Goal: Information Seeking & Learning: Learn about a topic

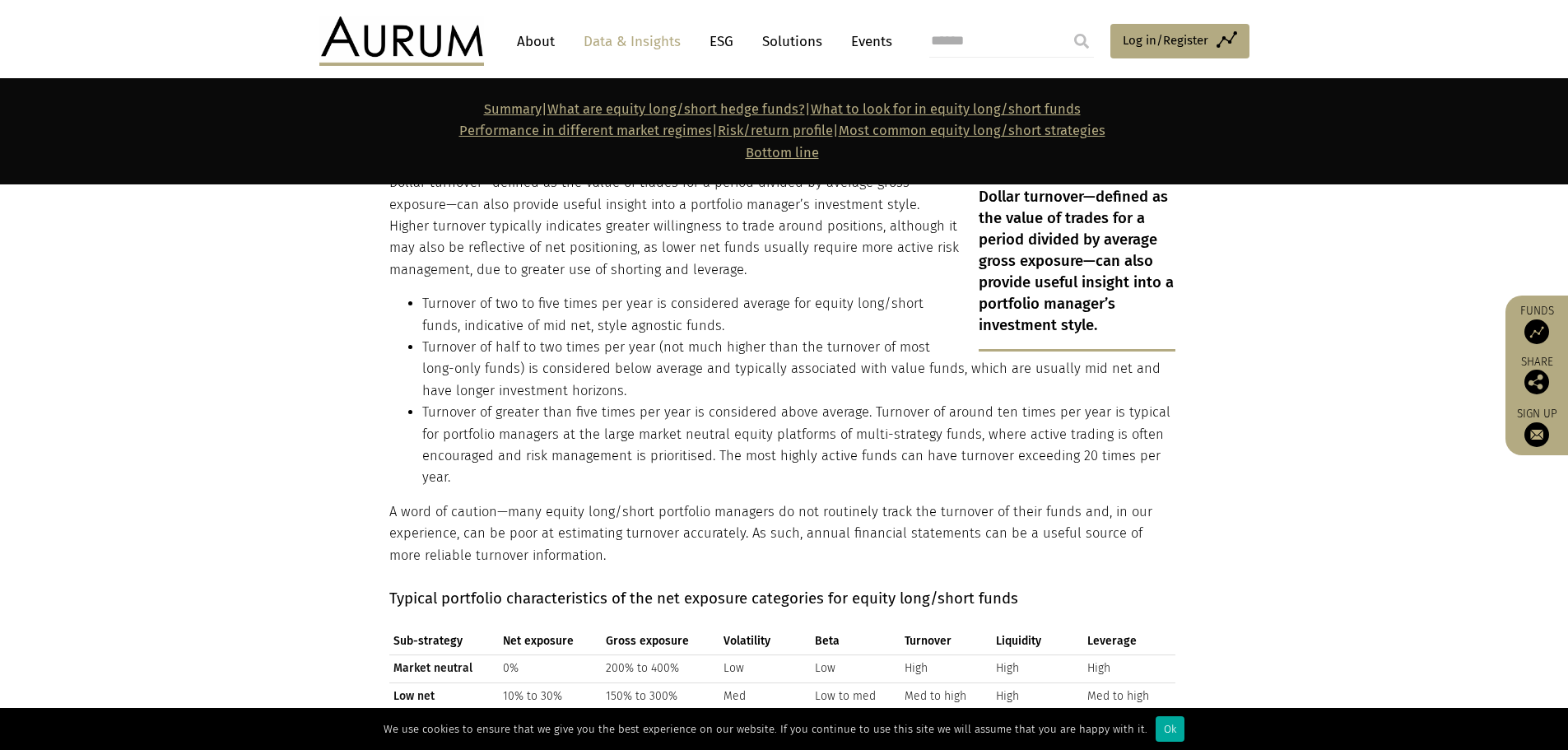
scroll to position [3456, 0]
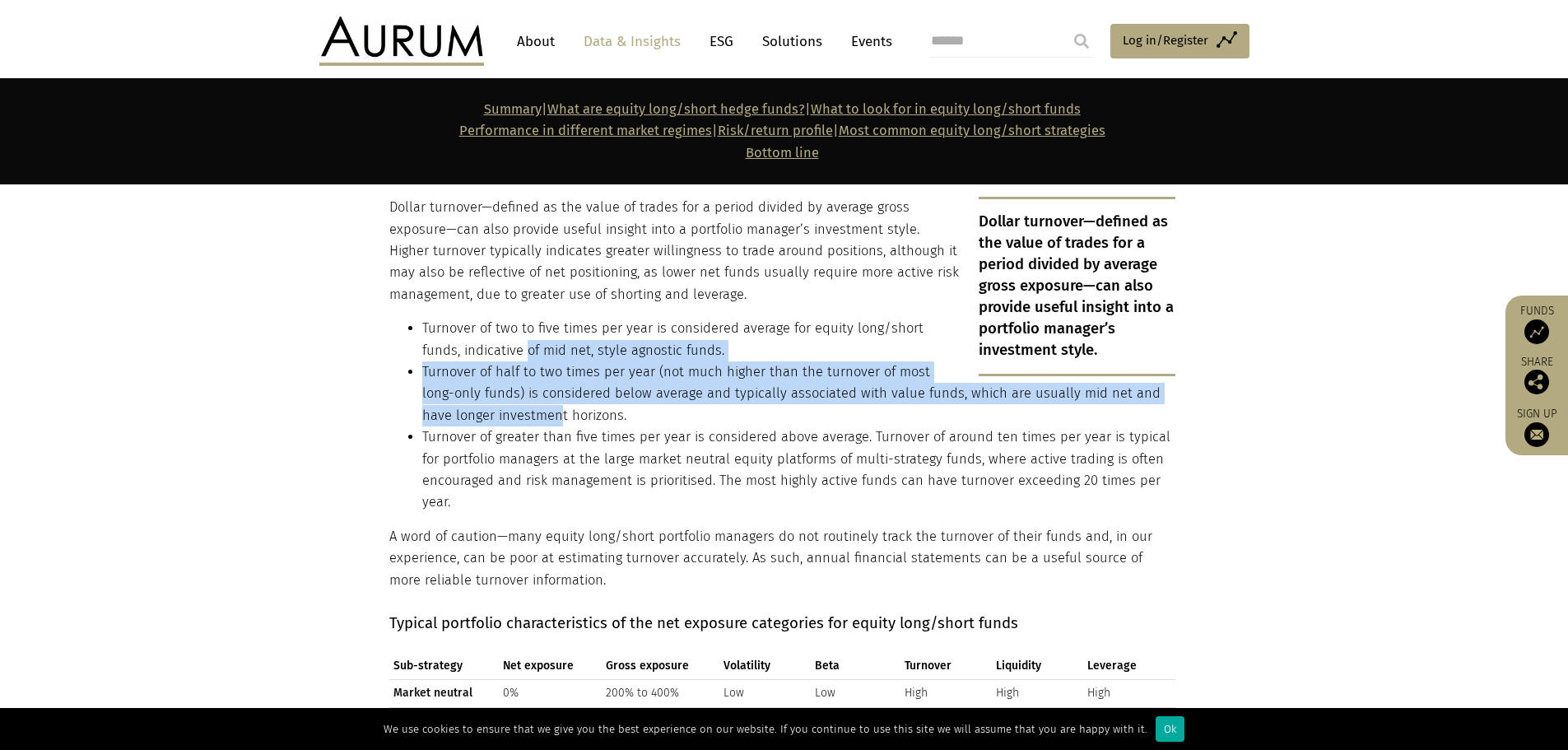
drag, startPoint x: 484, startPoint y: 299, endPoint x: 526, endPoint y: 367, distance: 79.9
click at [526, 367] on ul "Turnover of two to five times per year is considered average for equity long/sh…" at bounding box center [783, 416] width 786 height 196
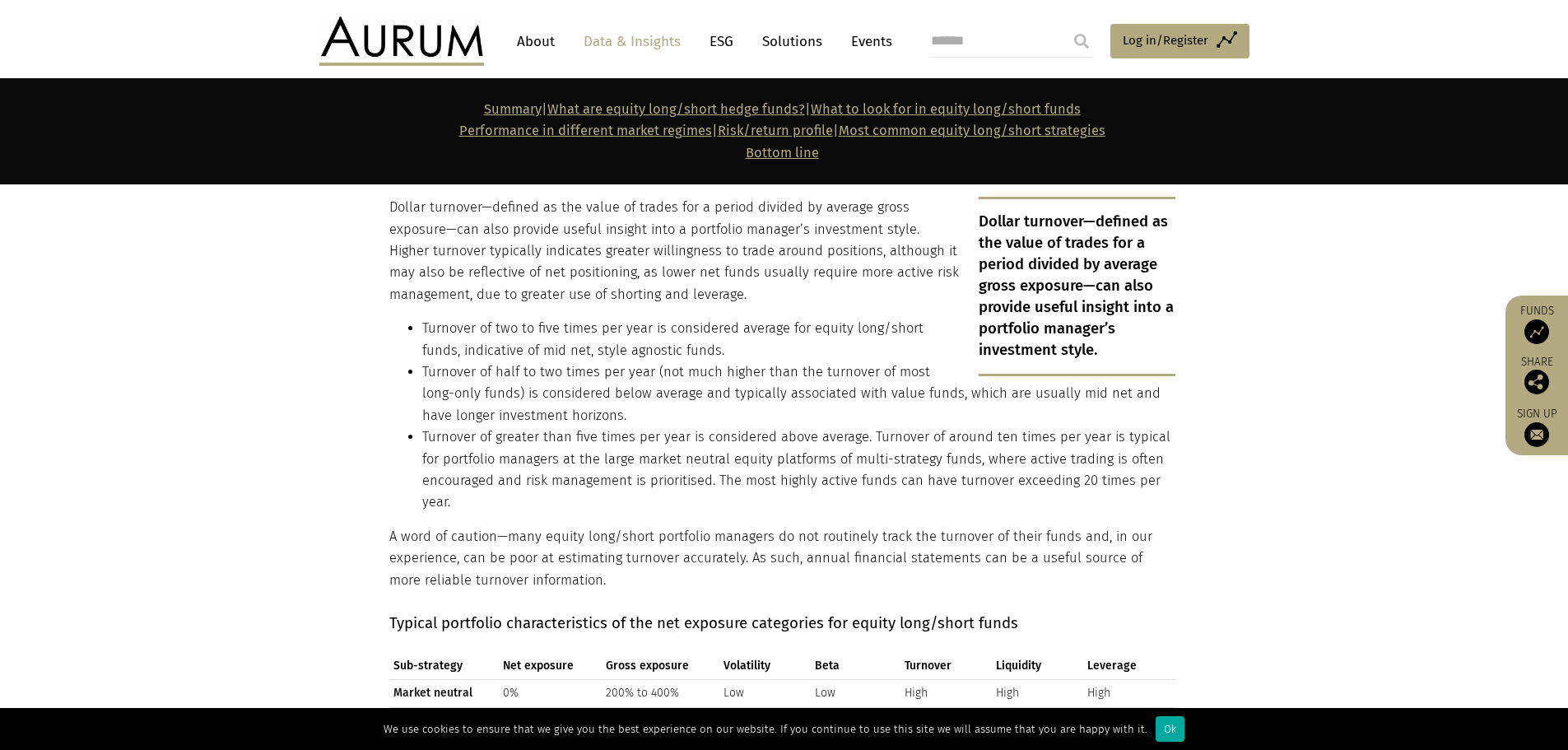
click at [544, 427] on li "Turnover of greater than five times per year is considered above average. Turno…" at bounding box center [798, 470] width 753 height 88
drag, startPoint x: 514, startPoint y: 322, endPoint x: 505, endPoint y: 395, distance: 73.6
click at [503, 361] on li "Turnover of half to two times per year (not much higher than the turnover of mo…" at bounding box center [798, 394] width 753 height 65
click at [504, 427] on li "Turnover of greater than five times per year is considered above average. Turno…" at bounding box center [798, 470] width 753 height 88
click at [476, 361] on li "Turnover of half to two times per year (not much higher than the turnover of mo…" at bounding box center [798, 394] width 753 height 65
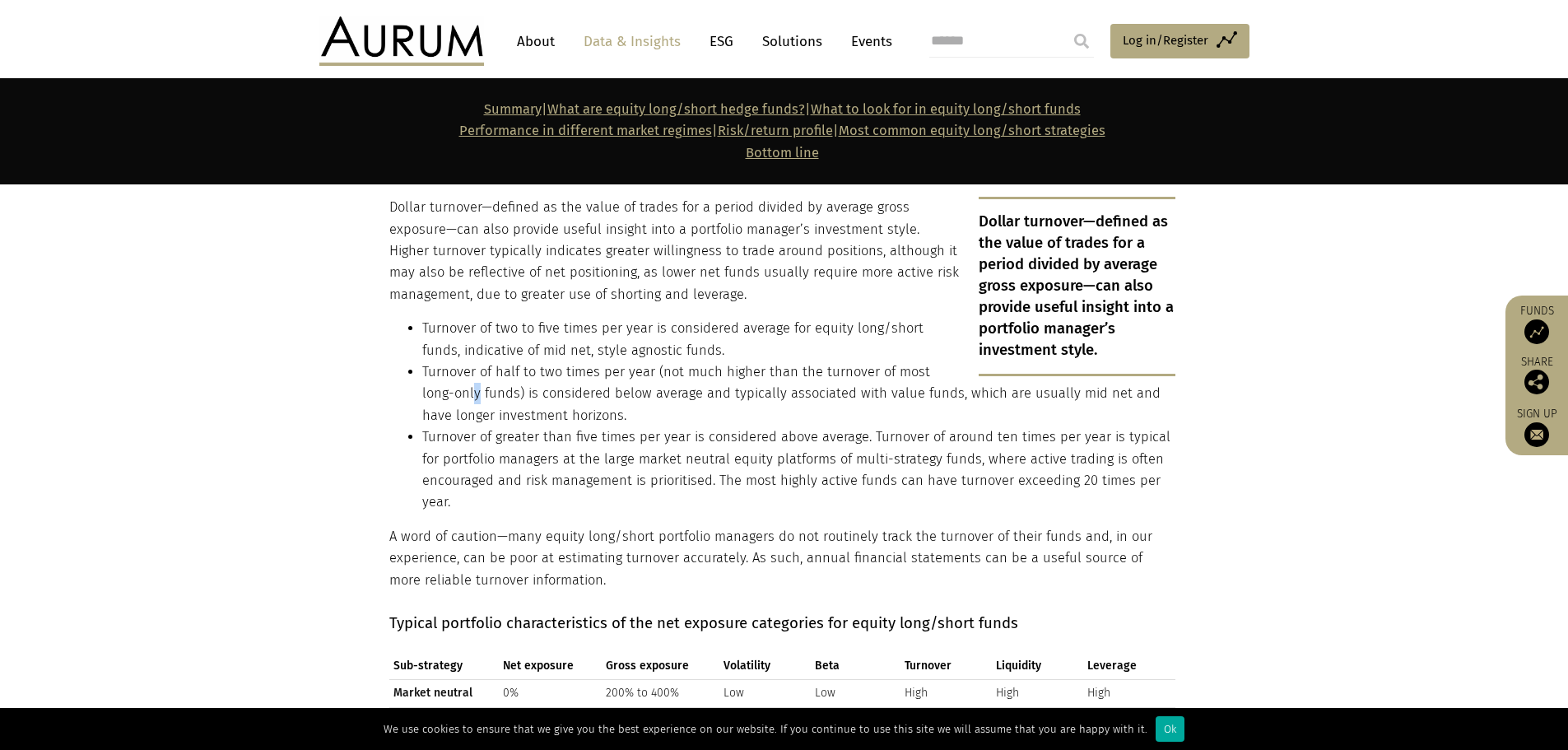
click at [444, 361] on li "Turnover of half to two times per year (not much higher than the turnover of mo…" at bounding box center [798, 394] width 753 height 65
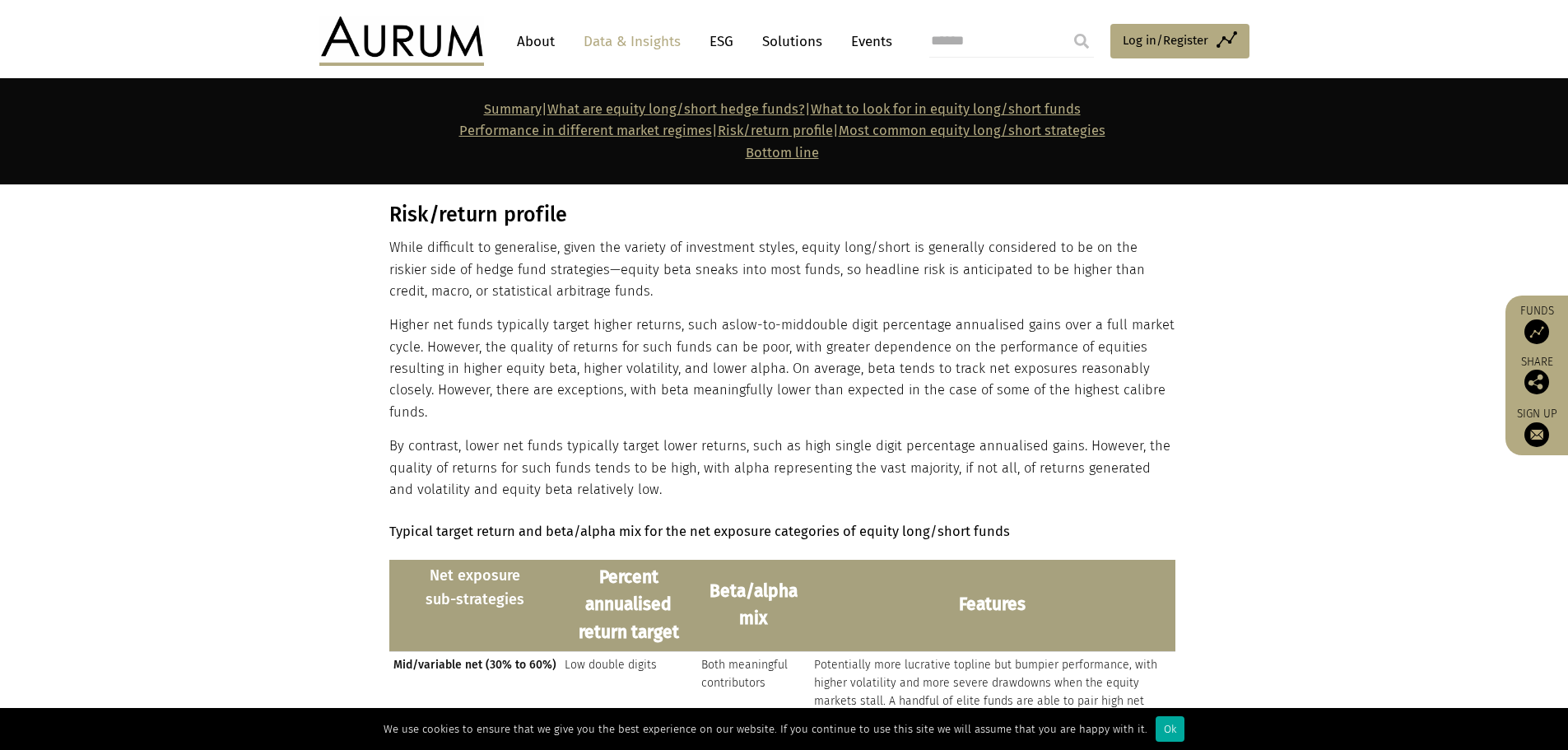
scroll to position [10533, 0]
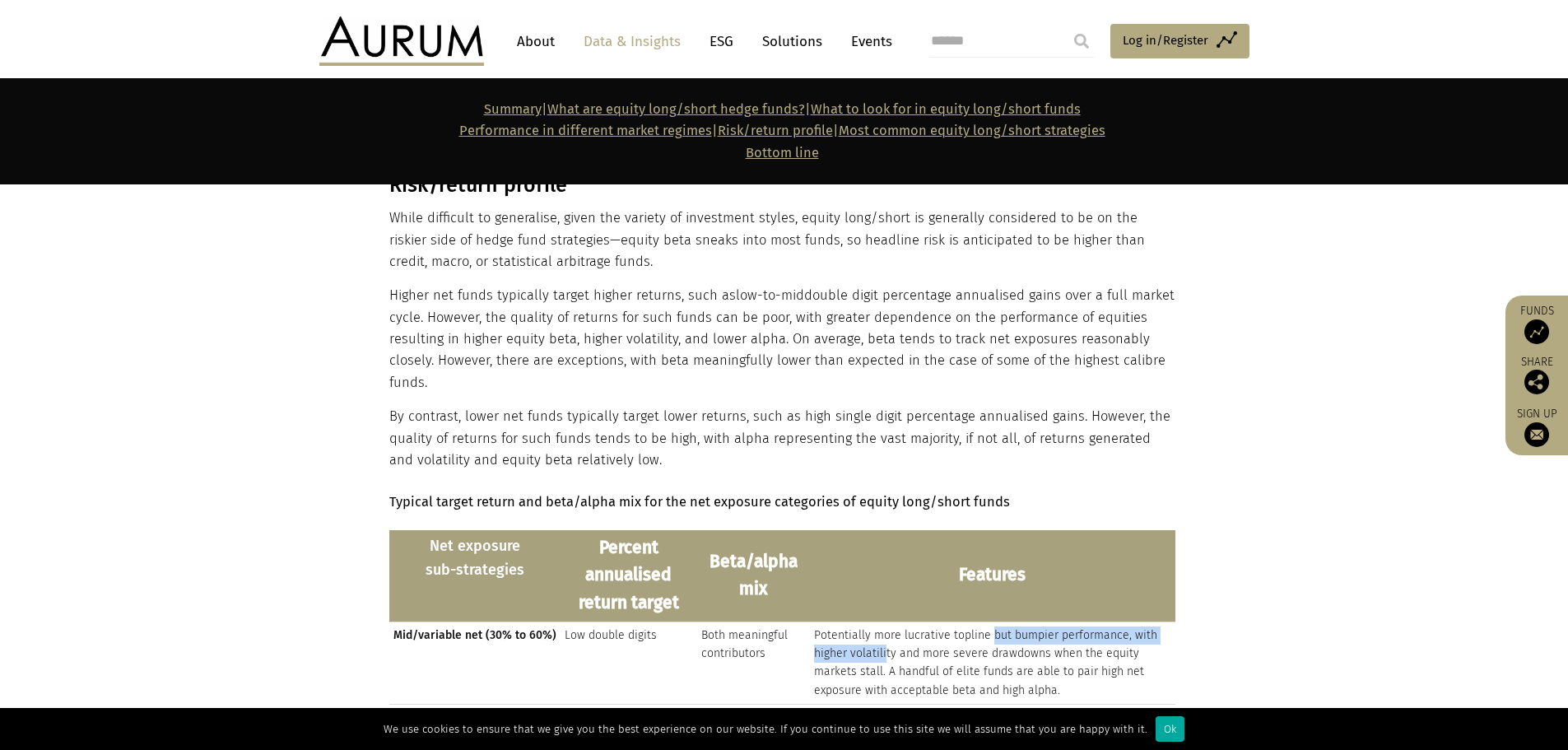
drag, startPoint x: 910, startPoint y: 430, endPoint x: 996, endPoint y: 427, distance: 86.1
click at [996, 622] on td "Potentially more lucrative topline but bumpier performance, with higher volatil…" at bounding box center [992, 663] width 365 height 83
click at [1033, 622] on td "Potentially more lucrative topline but bumpier performance, with higher volatil…" at bounding box center [992, 663] width 365 height 83
click at [925, 622] on td "Potentially more lucrative topline but bumpier performance, with higher volatil…" at bounding box center [992, 663] width 365 height 83
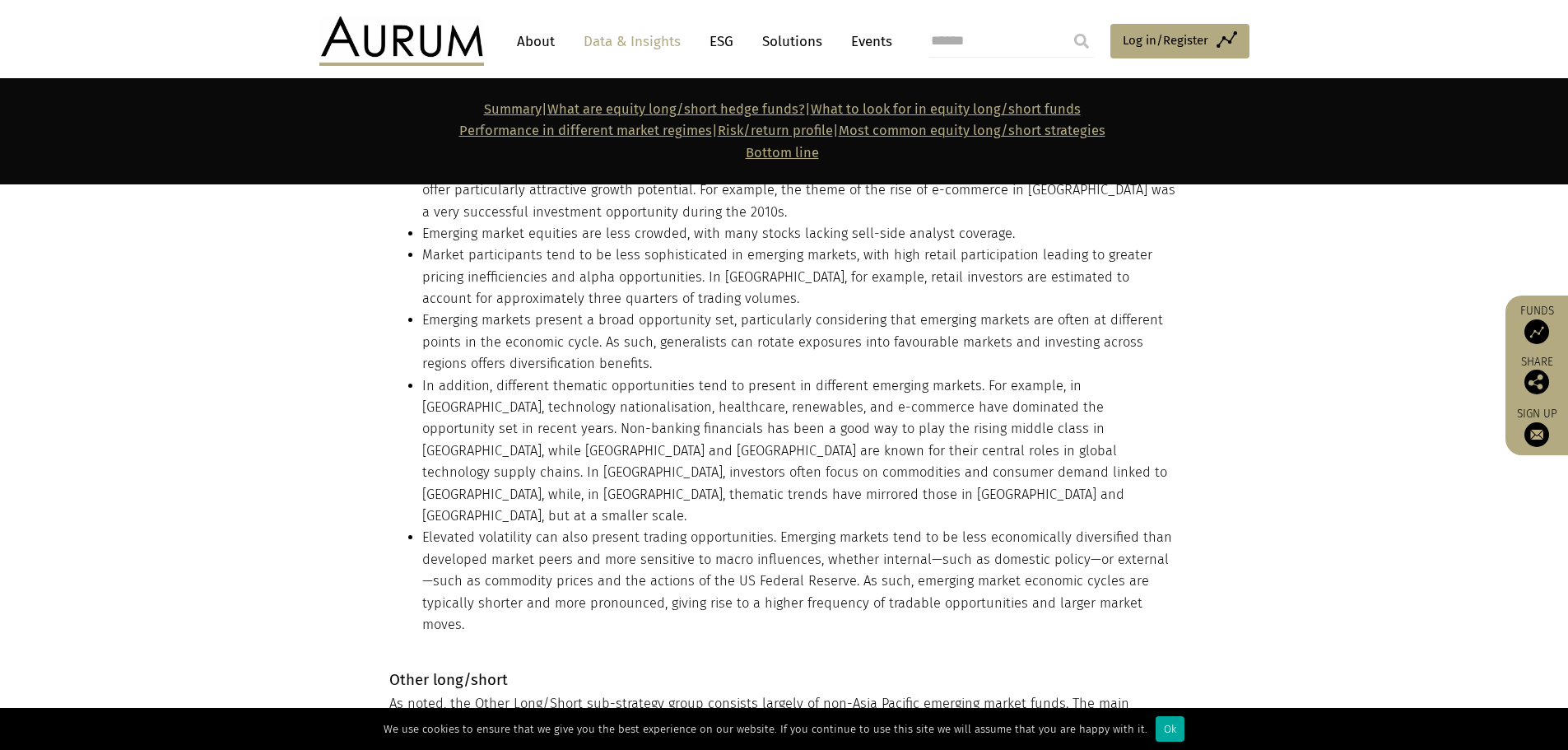
scroll to position [14977, 0]
